Goal: Navigation & Orientation: Understand site structure

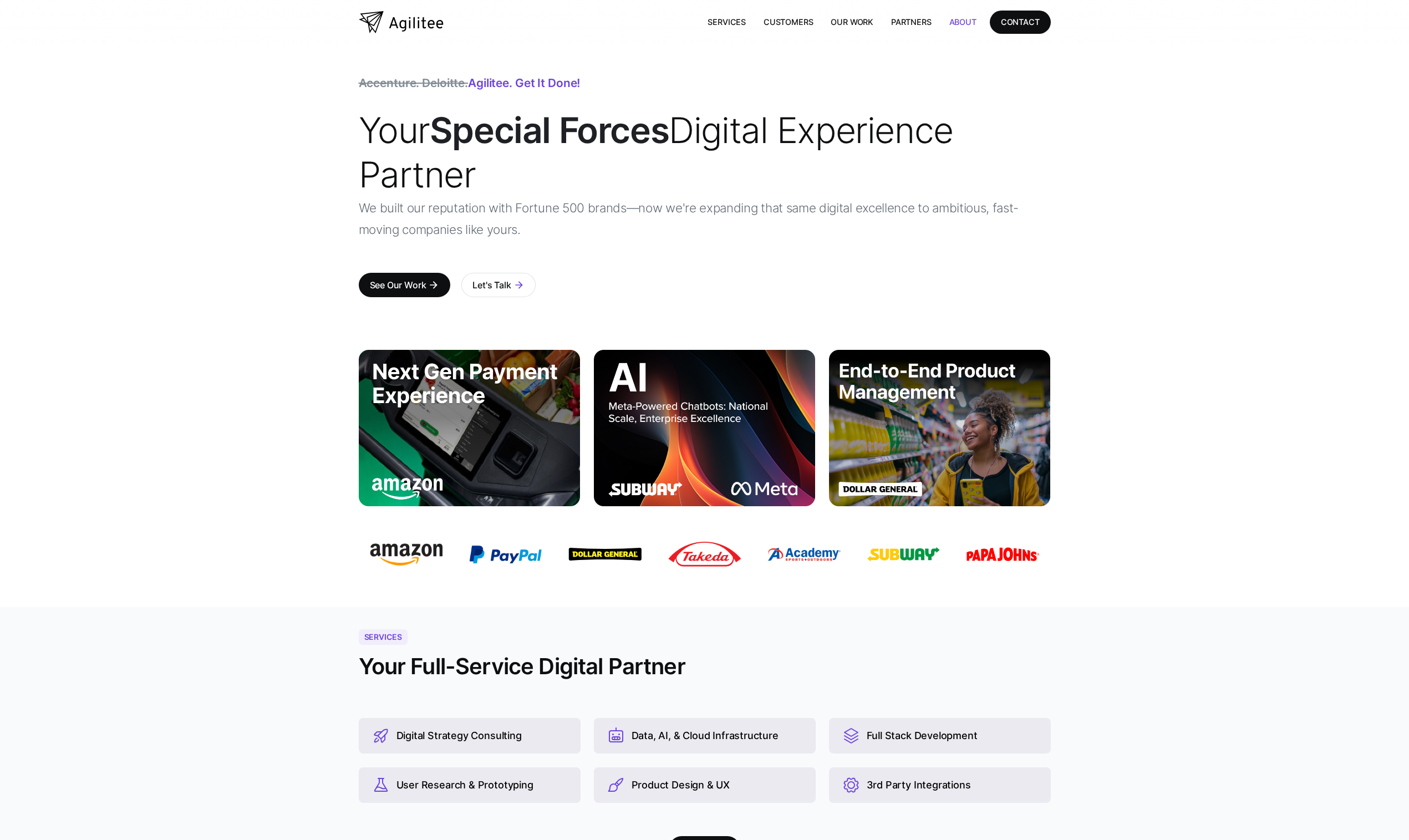
click at [959, 22] on link "About" at bounding box center [963, 22] width 45 height 22
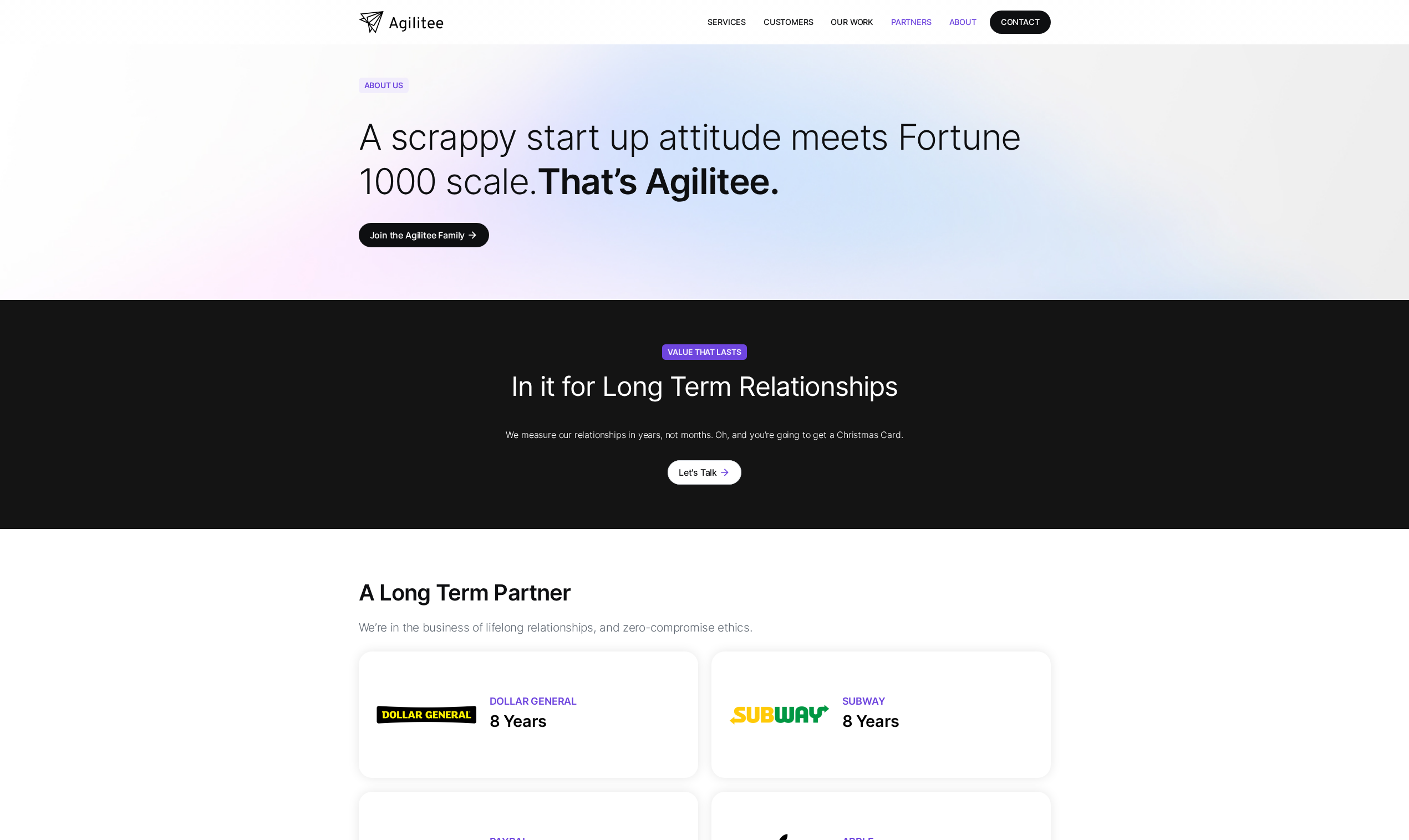
click at [915, 21] on link "Partners" at bounding box center [911, 22] width 58 height 22
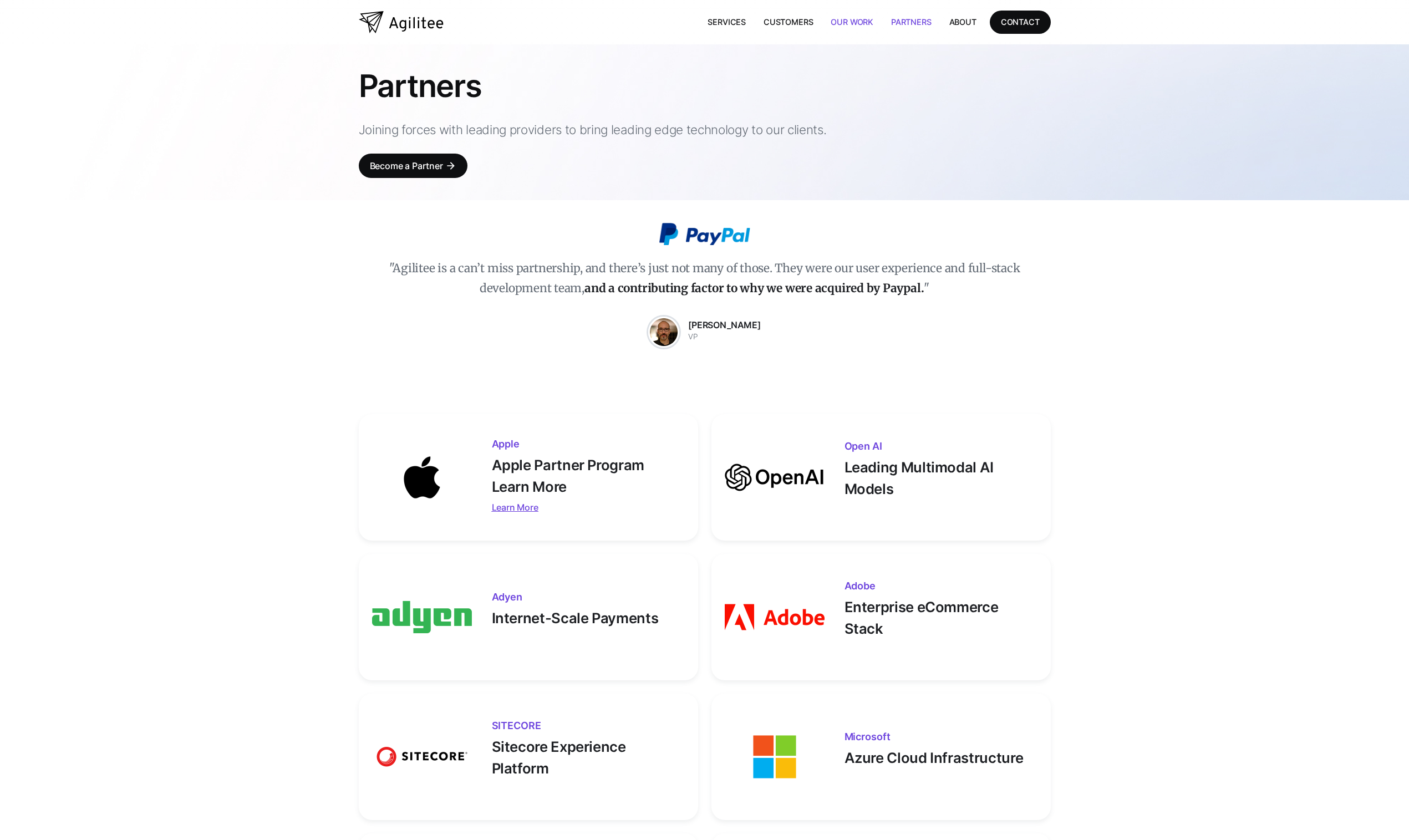
click at [860, 22] on link "Our Work" at bounding box center [852, 22] width 60 height 22
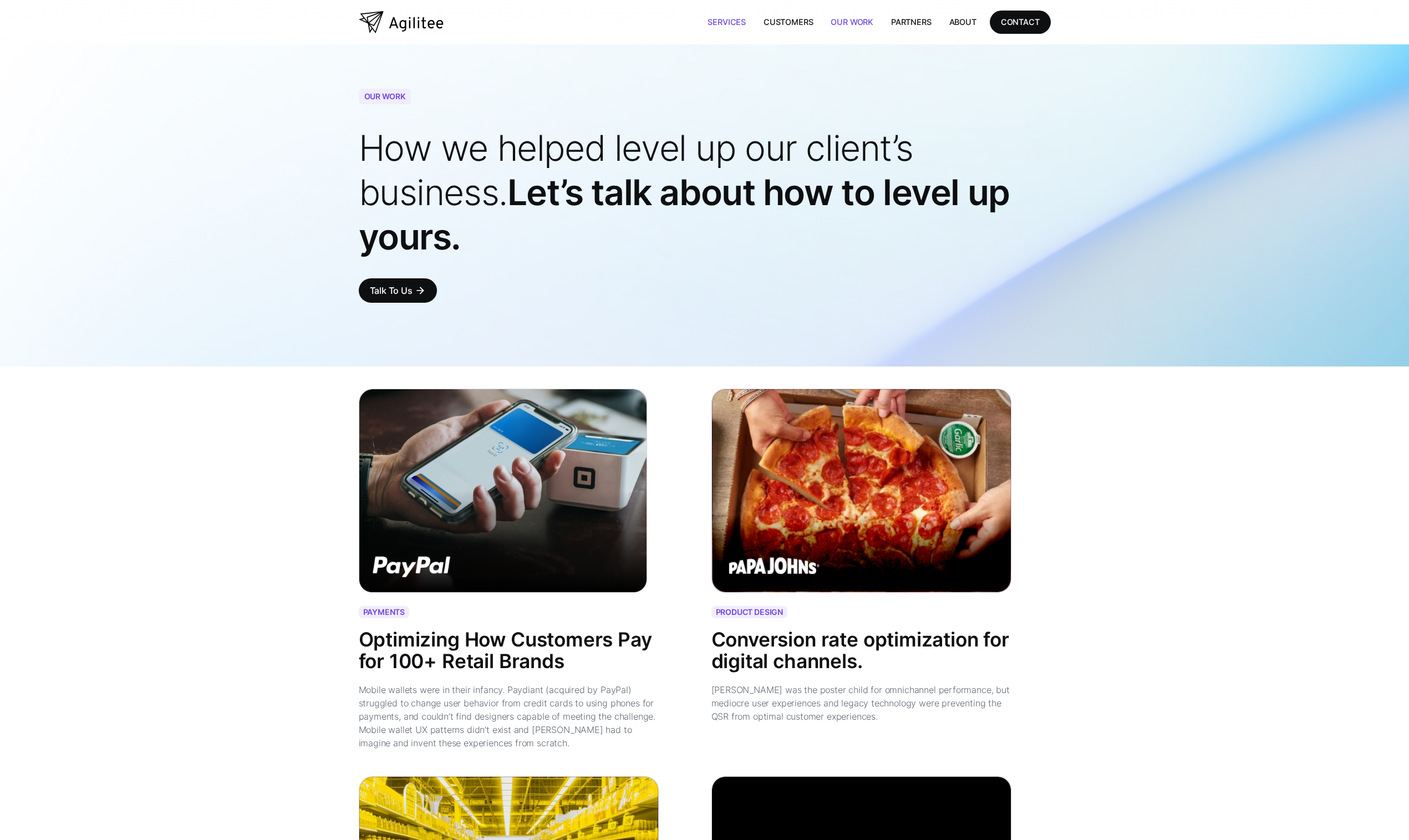
click at [719, 20] on link "Services" at bounding box center [727, 22] width 56 height 22
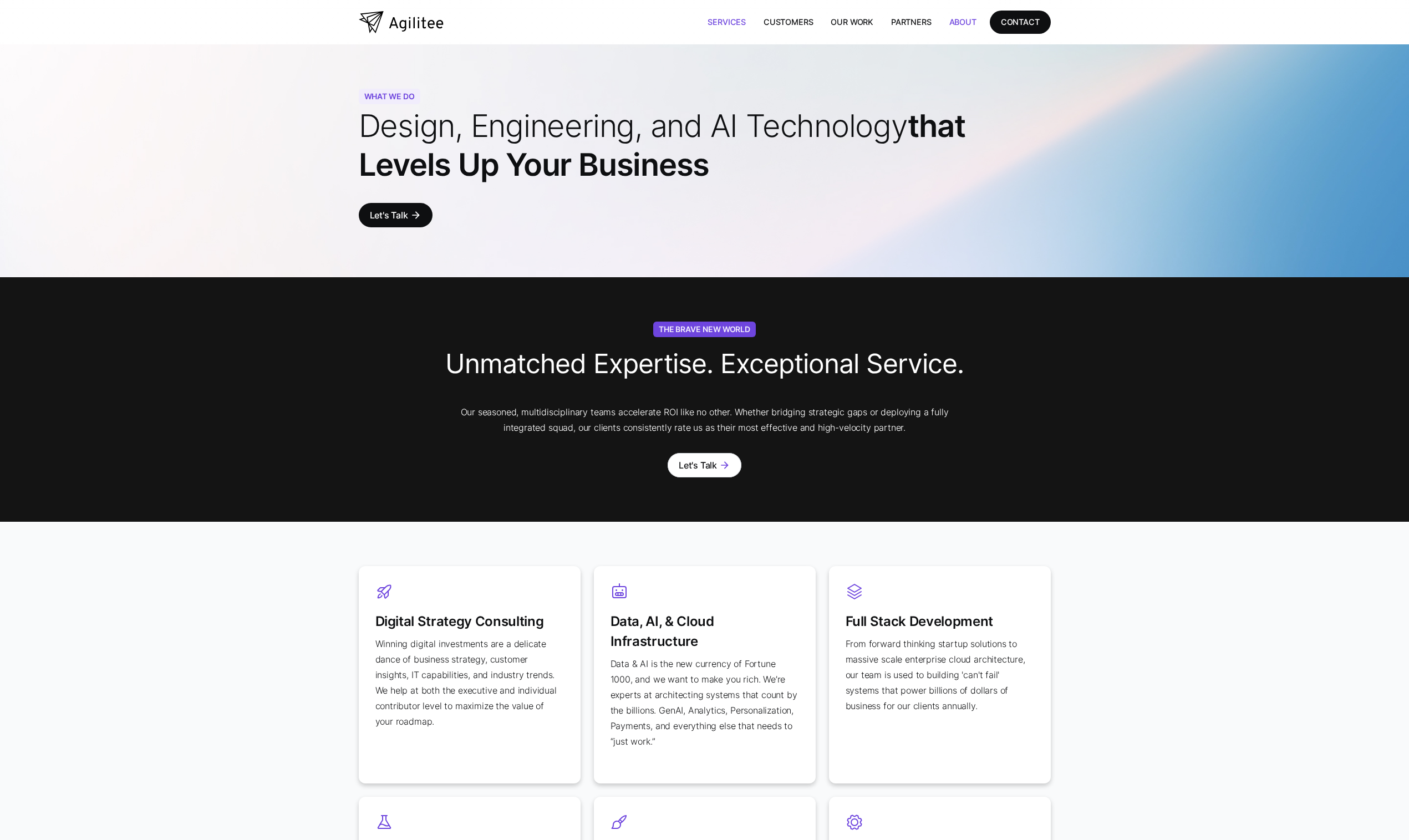
click at [952, 22] on link "About" at bounding box center [963, 22] width 45 height 22
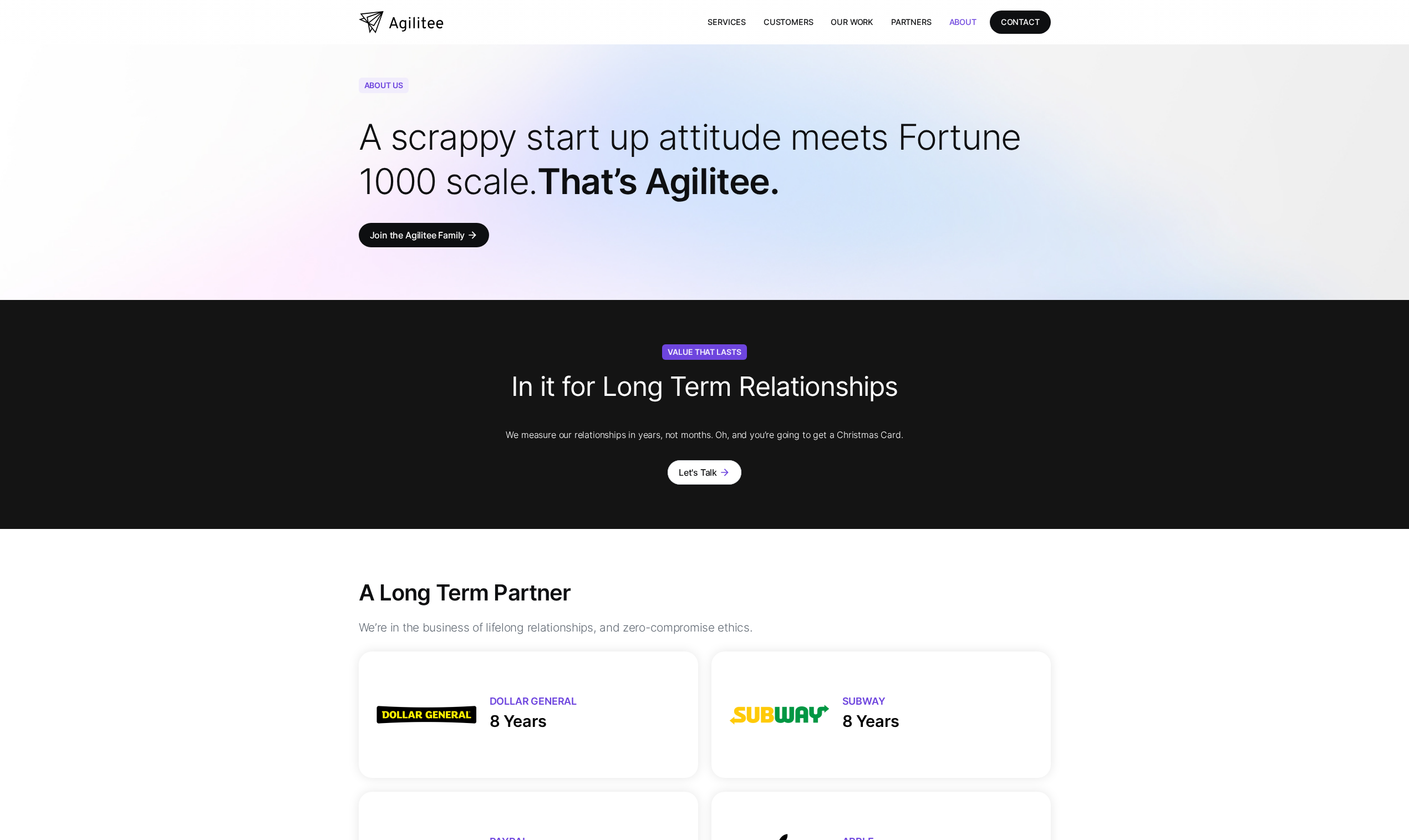
scroll to position [-13, 0]
